Goal: Transaction & Acquisition: Obtain resource

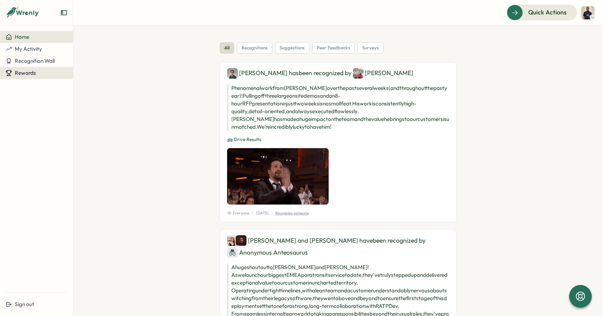
click at [18, 77] on button "Rewards" at bounding box center [36, 73] width 73 height 12
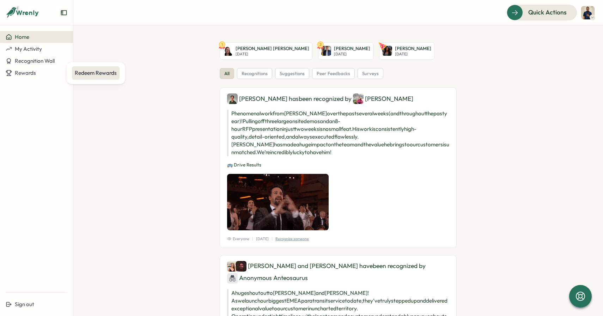
click at [96, 73] on div "Redeem Rewards" at bounding box center [96, 73] width 42 height 8
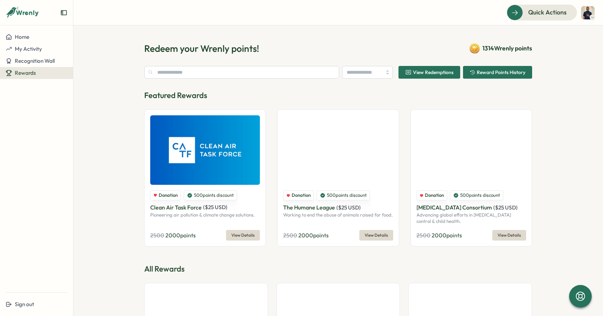
type input "**********"
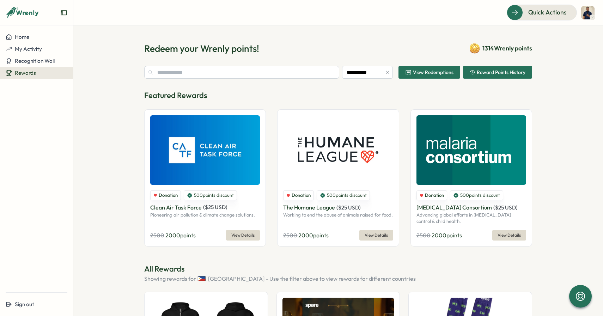
click at [592, 17] on icon at bounding box center [593, 17] width 4 height 6
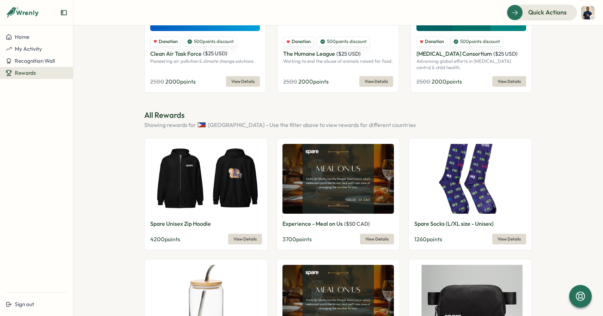
scroll to position [157, 0]
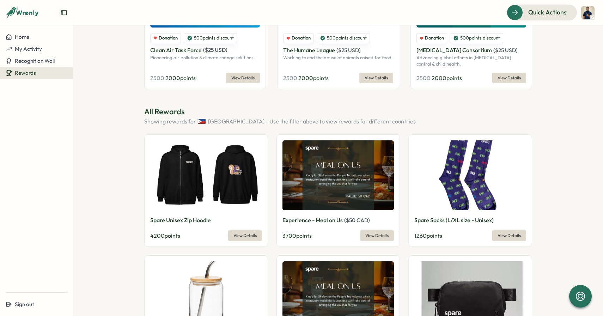
click at [203, 162] on img at bounding box center [206, 175] width 112 height 70
click at [239, 235] on span "View Details" at bounding box center [244, 236] width 23 height 10
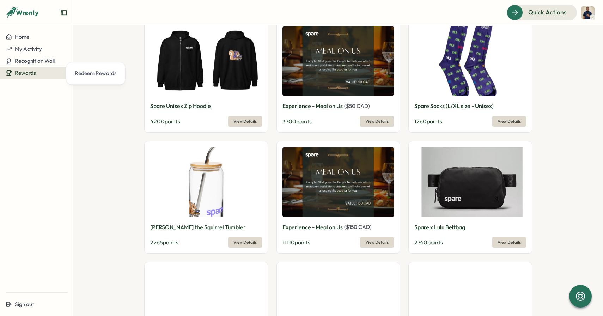
scroll to position [274, 0]
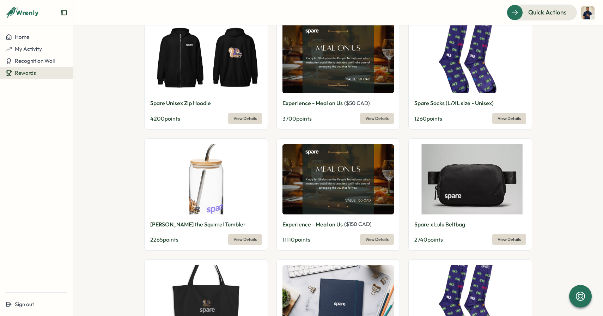
click at [307, 176] on img at bounding box center [339, 179] width 112 height 70
click at [315, 179] on img at bounding box center [339, 179] width 112 height 70
click at [372, 243] on span "View Details" at bounding box center [376, 240] width 23 height 10
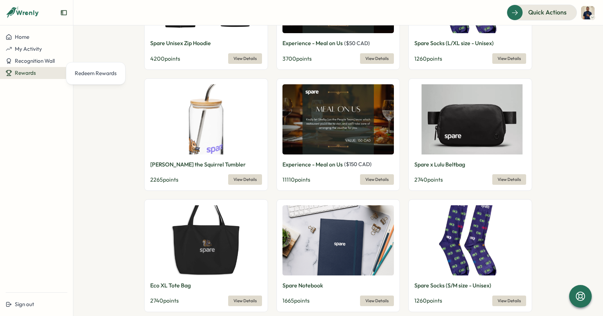
click at [121, 130] on section "**********" at bounding box center [338, 170] width 530 height 291
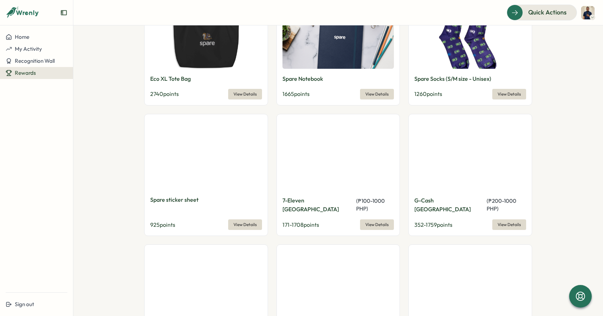
scroll to position [634, 0]
